Goal: Subscribe to service/newsletter

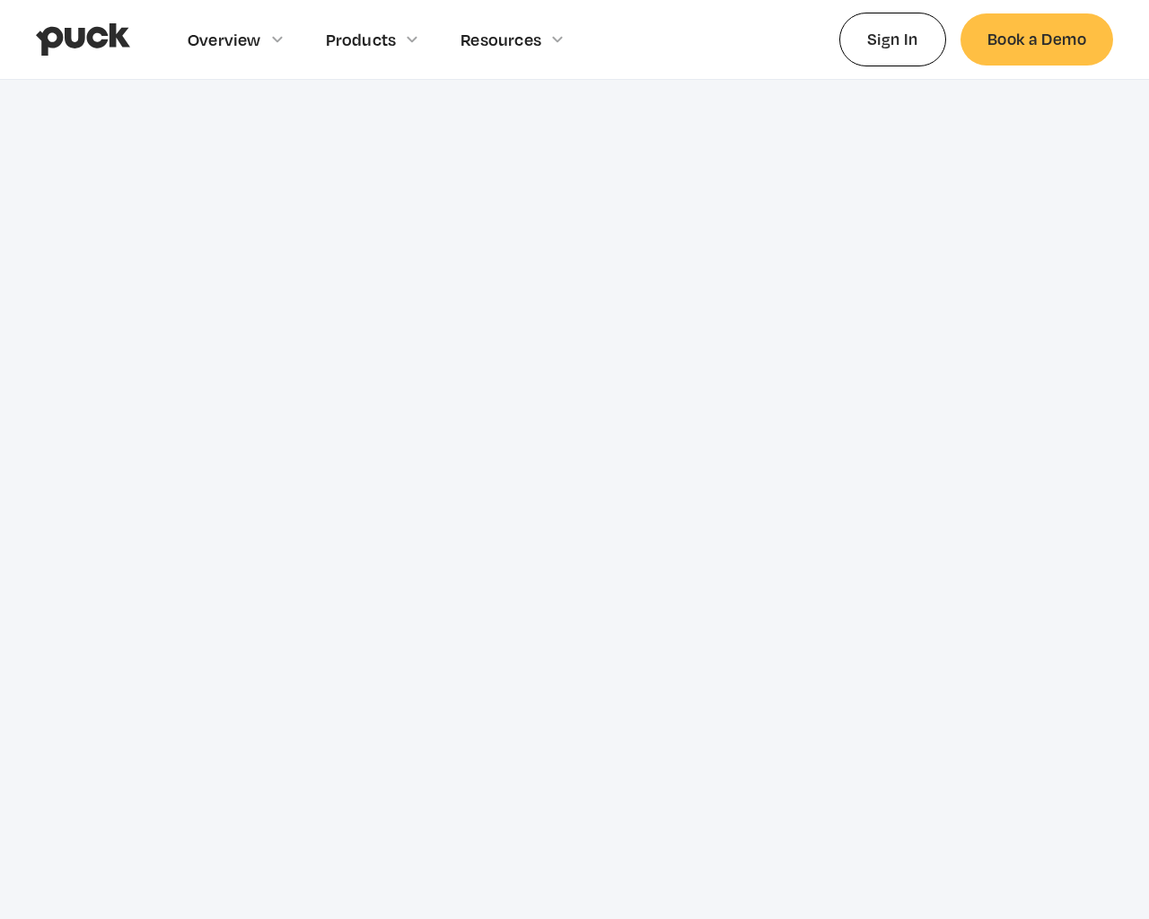
scroll to position [8761, 0]
type input "[EMAIL_ADDRESS]"
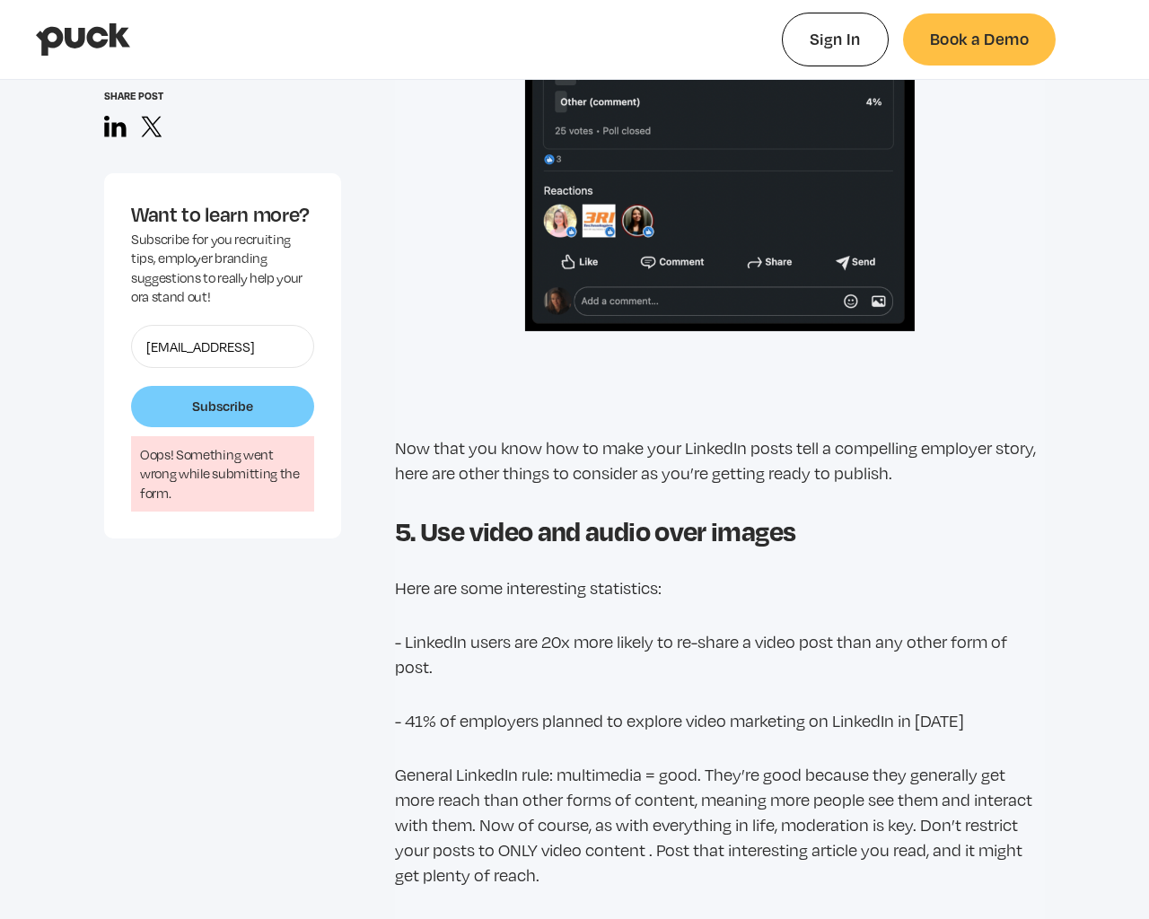
type input "Subscribe"
type input "0.126469459459459"
select select "#0FF"
select select "0.5"
select select "#0FF"
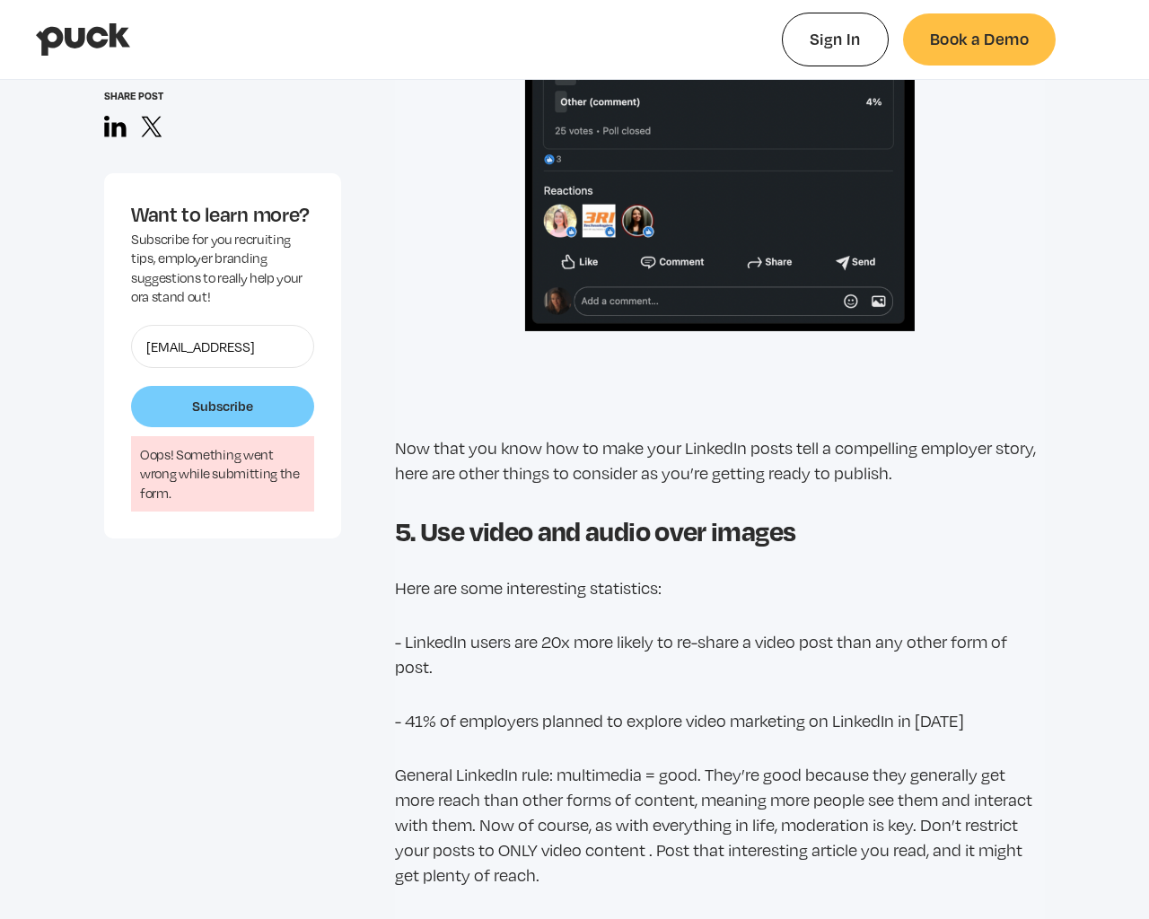
select select "0"
select select "#0FF"
select select "1"
select select "4.00"
select select "dropshadow"
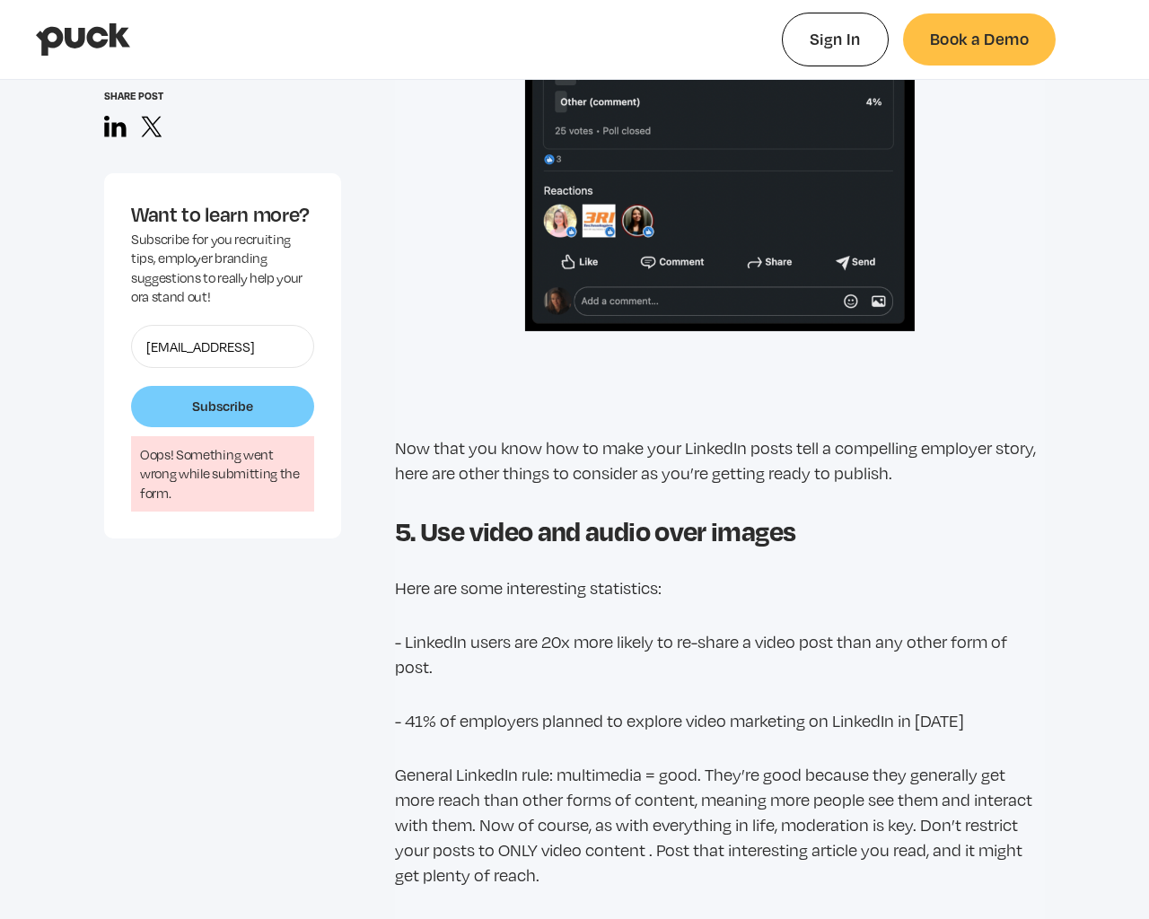
select select "small-caps"
